Goal: Task Accomplishment & Management: Complete application form

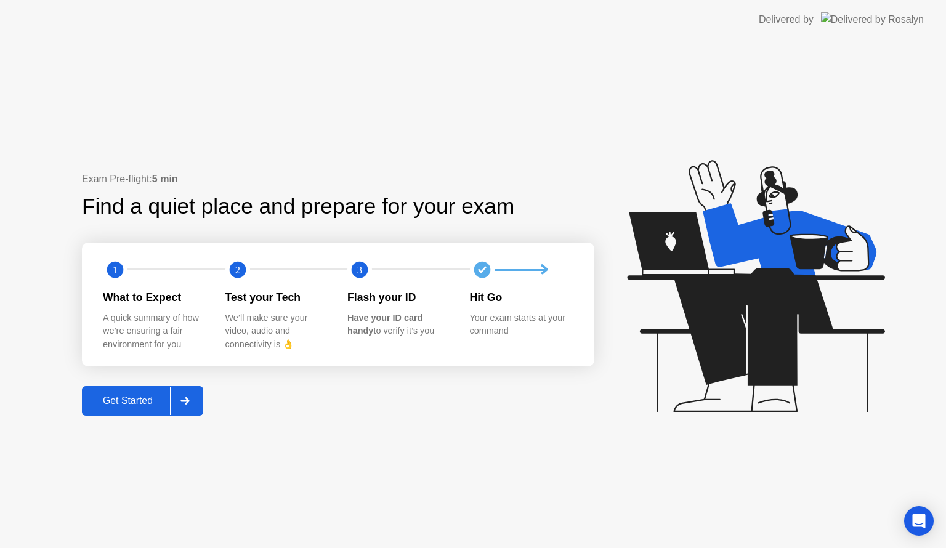
click at [130, 401] on div "Get Started" at bounding box center [128, 400] width 84 height 11
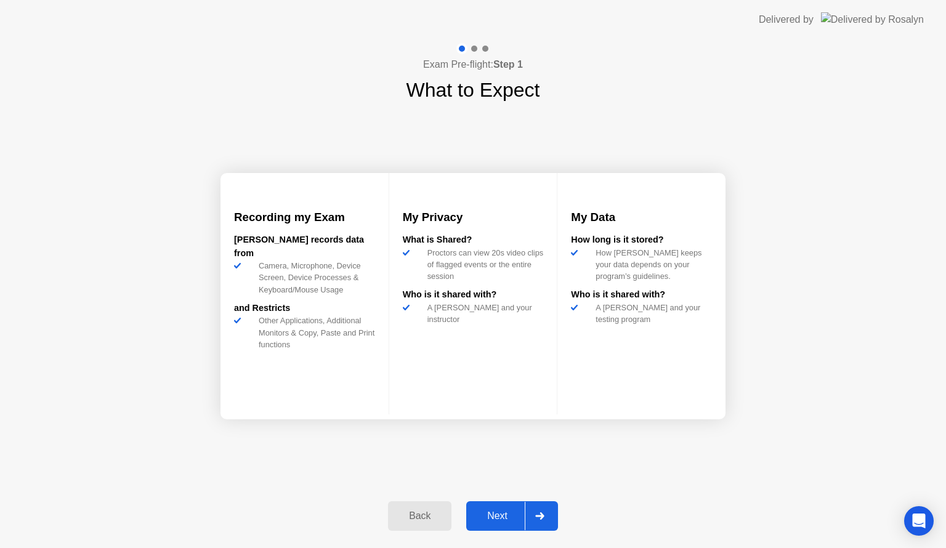
click at [503, 521] on div "Next" at bounding box center [497, 515] width 55 height 11
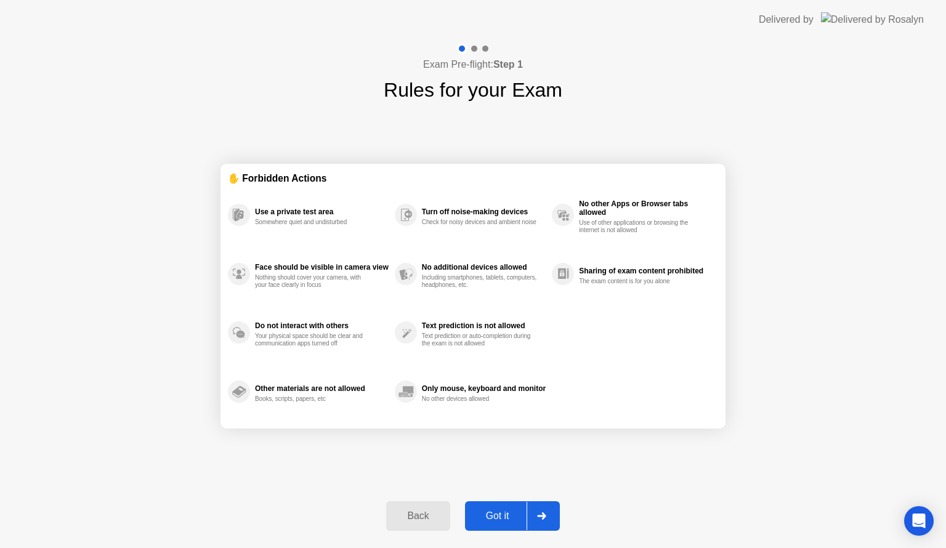
click at [503, 521] on div "Got it" at bounding box center [497, 515] width 58 height 11
select select "**********"
select select "*******"
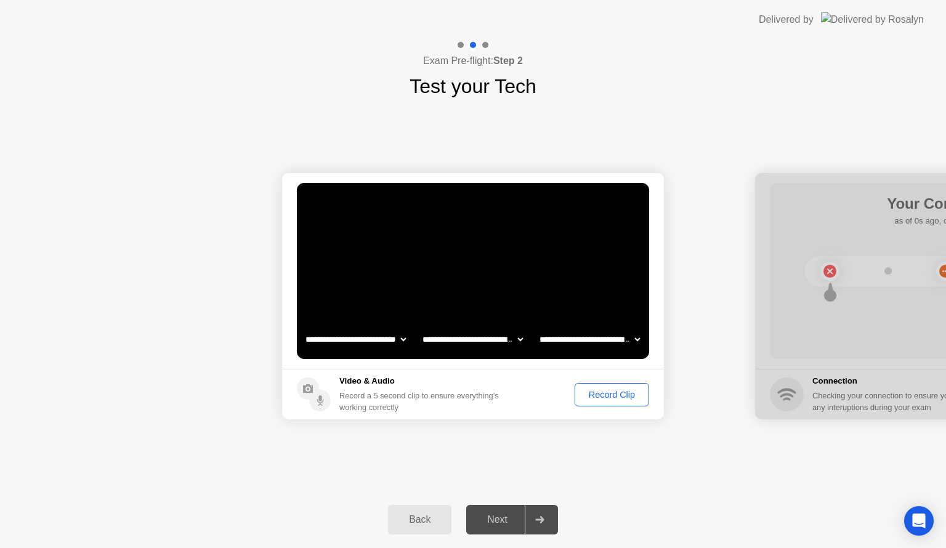
click at [584, 400] on div "Record Clip" at bounding box center [612, 395] width 66 height 10
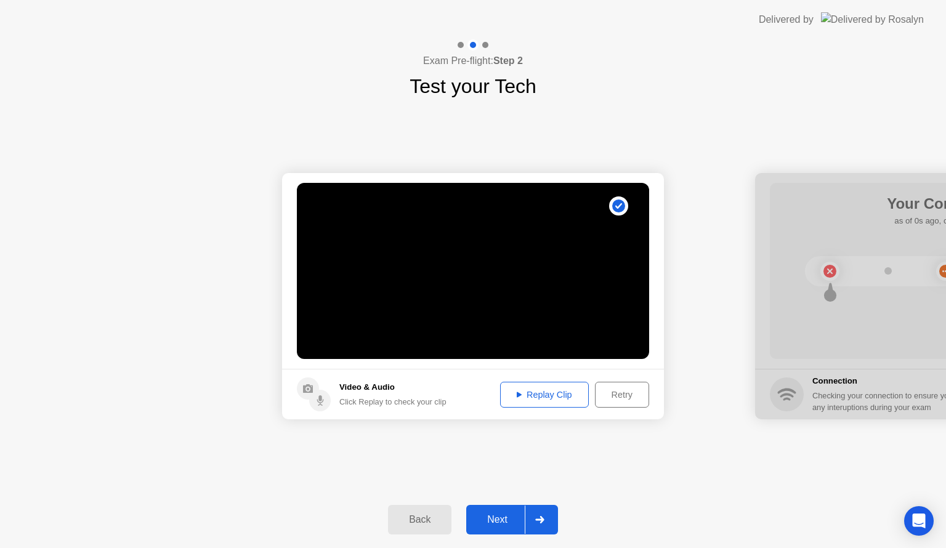
click at [553, 402] on button "Replay Clip" at bounding box center [544, 395] width 89 height 26
click at [518, 395] on icon at bounding box center [518, 395] width 5 height 6
click at [547, 518] on div at bounding box center [539, 519] width 30 height 28
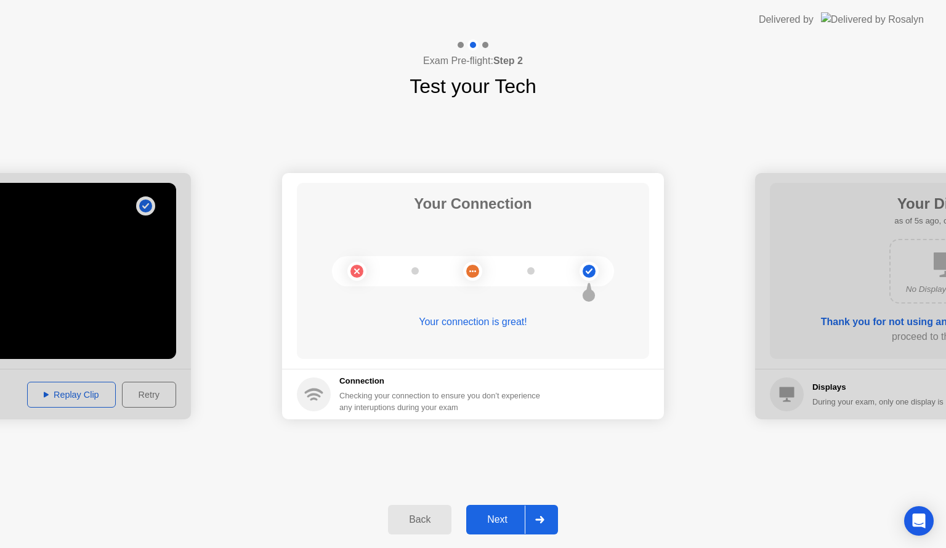
click at [538, 515] on div at bounding box center [539, 519] width 30 height 28
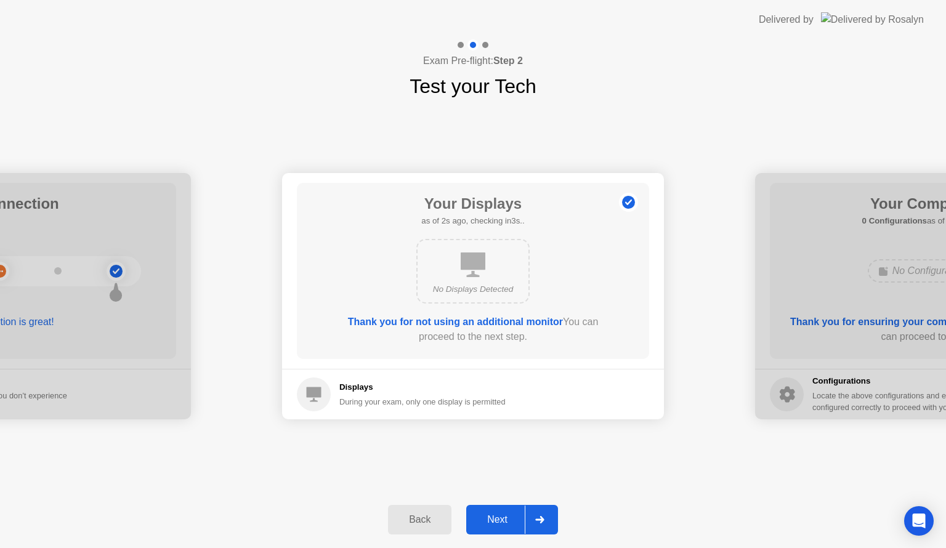
click at [543, 517] on icon at bounding box center [539, 519] width 9 height 7
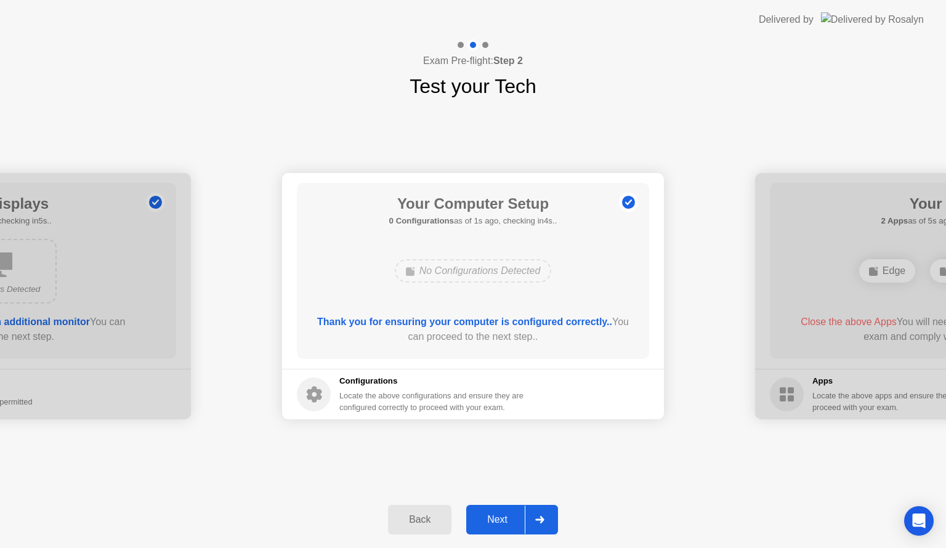
click at [543, 517] on icon at bounding box center [539, 519] width 9 height 7
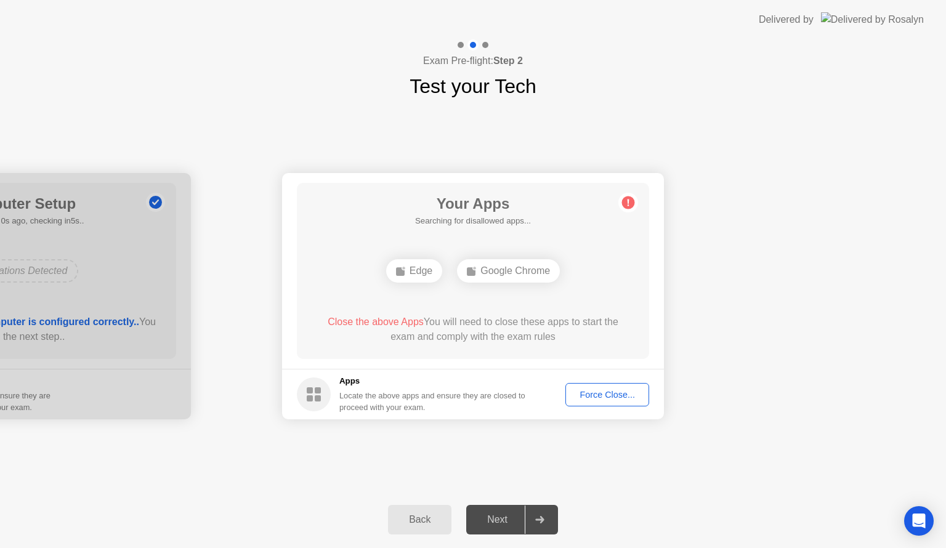
click at [615, 394] on div "Force Close..." at bounding box center [606, 395] width 75 height 10
click at [595, 393] on div "Force Close..." at bounding box center [606, 395] width 75 height 10
click at [598, 392] on div "Force Close..." at bounding box center [606, 395] width 75 height 10
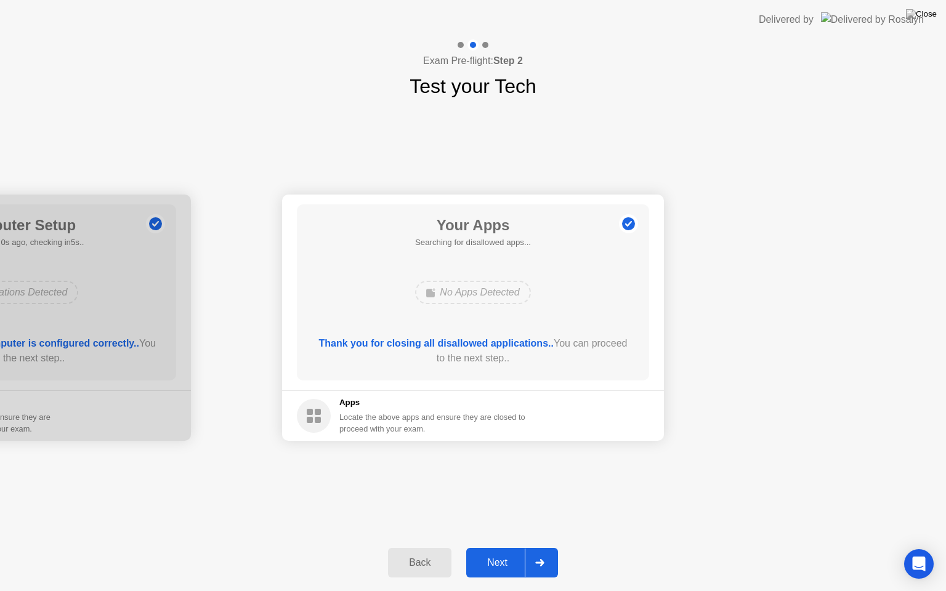
click at [511, 547] on div "Next" at bounding box center [497, 562] width 55 height 11
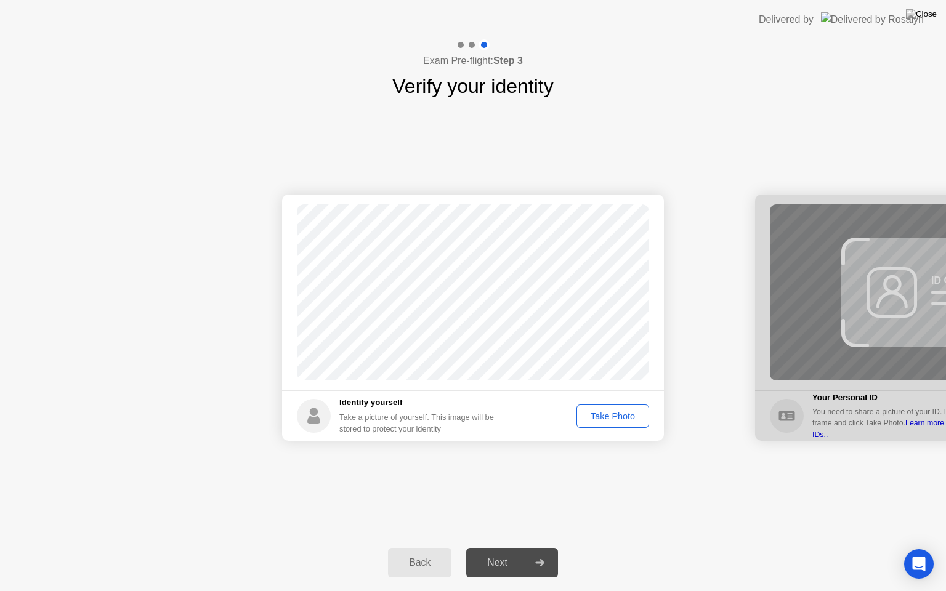
click at [614, 414] on div "Take Photo" at bounding box center [612, 416] width 64 height 10
click at [540, 547] on icon at bounding box center [539, 562] width 9 height 7
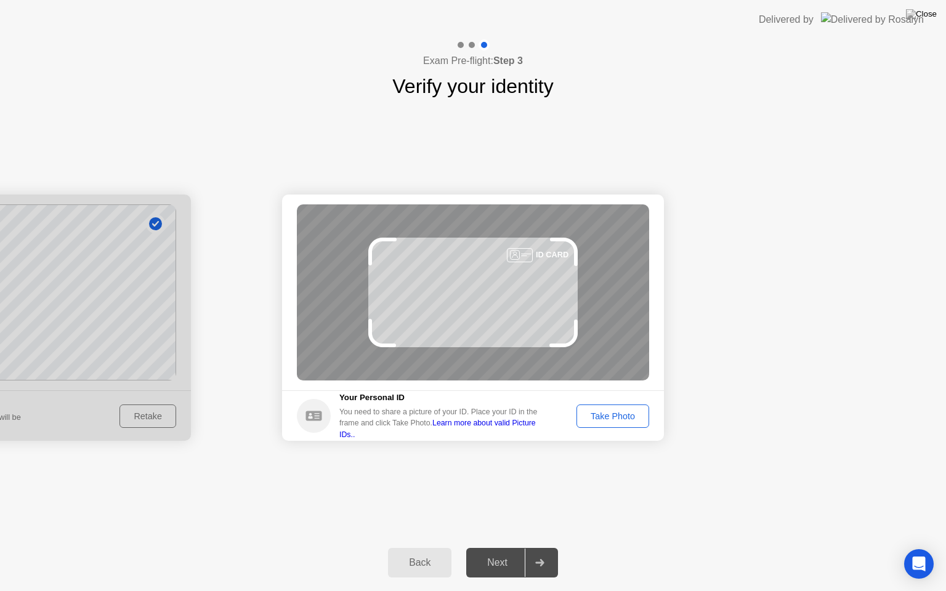
click at [621, 419] on div "Take Photo" at bounding box center [612, 416] width 64 height 10
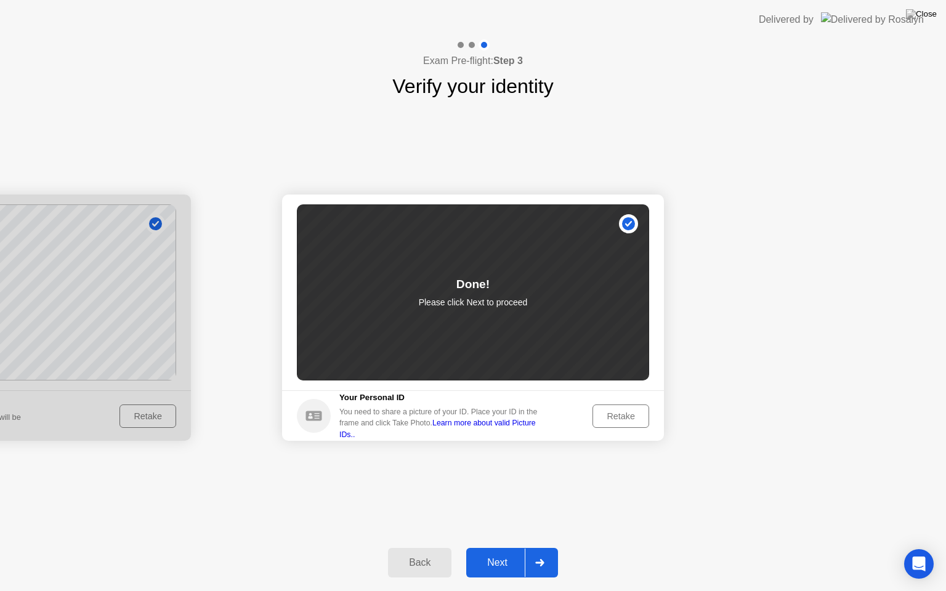
click at [547, 547] on div at bounding box center [539, 562] width 30 height 28
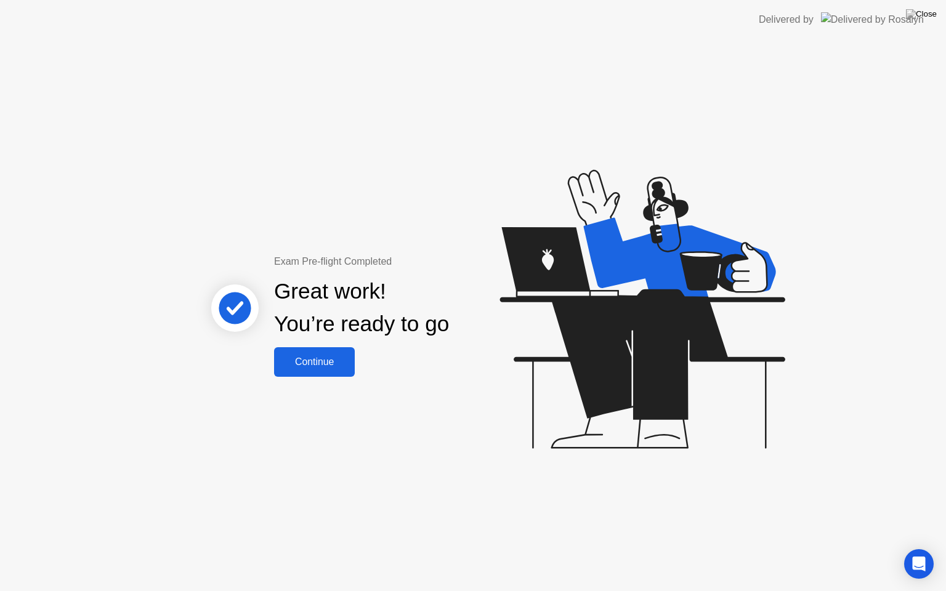
click at [334, 361] on div "Continue" at bounding box center [314, 361] width 73 height 11
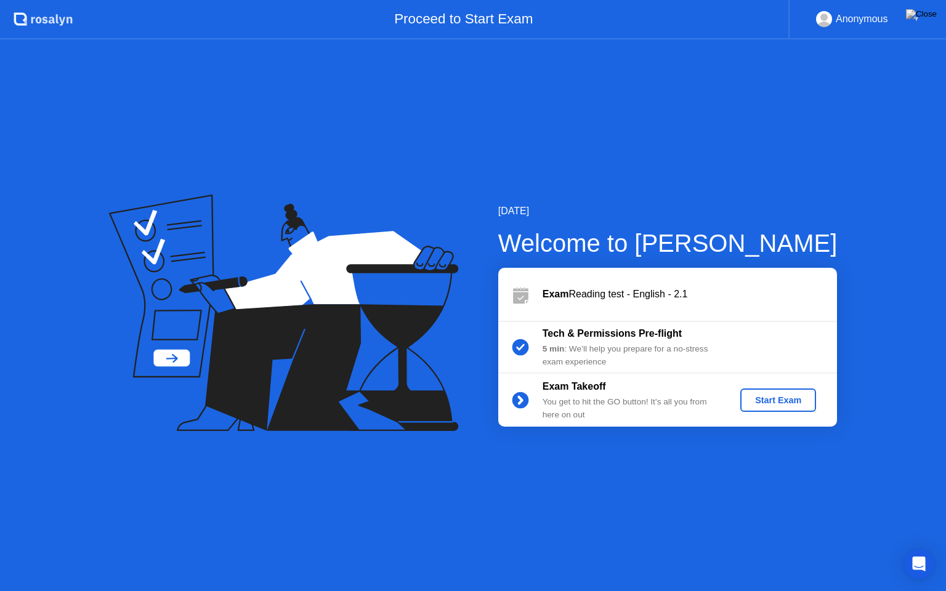
click at [785, 402] on div "Start Exam" at bounding box center [778, 400] width 66 height 10
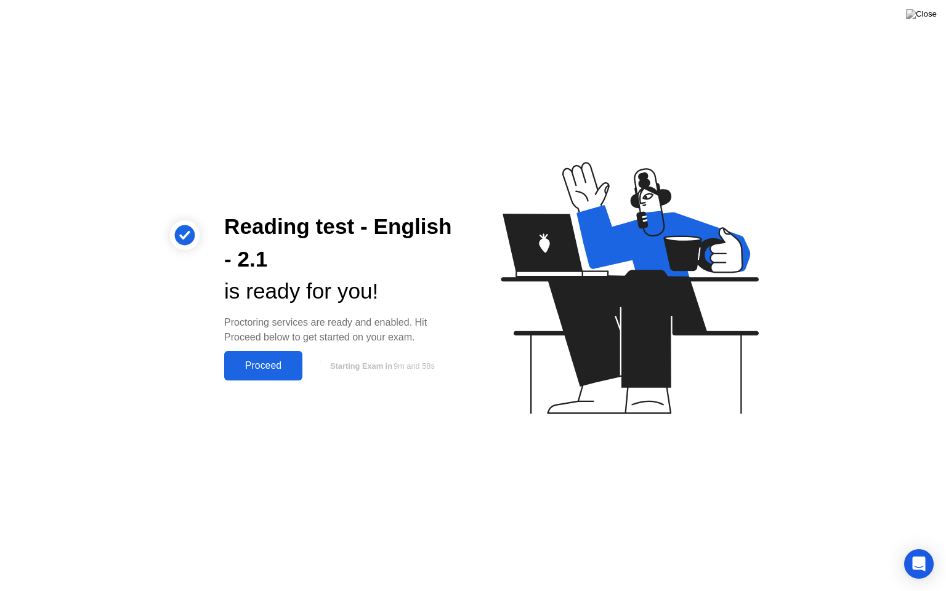
click at [288, 364] on div "Proceed" at bounding box center [263, 365] width 71 height 11
